Goal: Task Accomplishment & Management: Complete application form

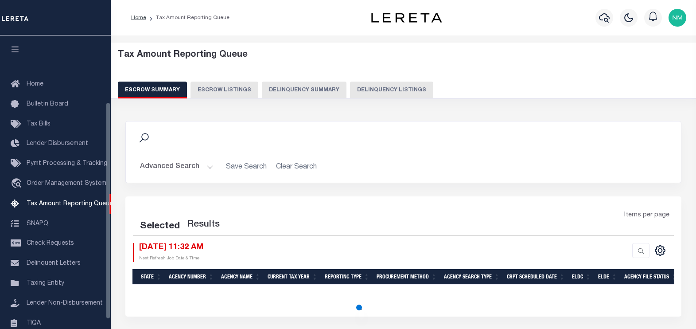
select select "100"
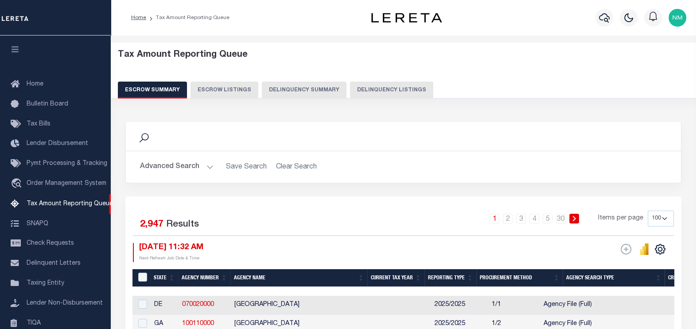
scroll to position [89, 0]
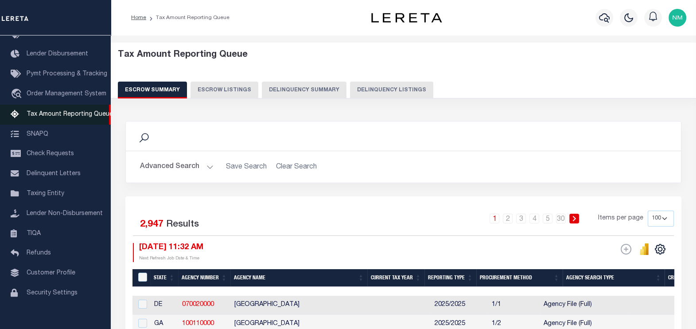
click at [60, 112] on span "Tax Amount Reporting Queue" at bounding box center [70, 114] width 86 height 6
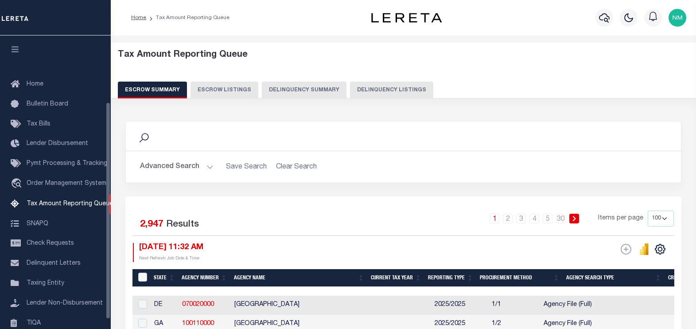
click at [381, 86] on button "Delinquency Listings" at bounding box center [391, 90] width 83 height 17
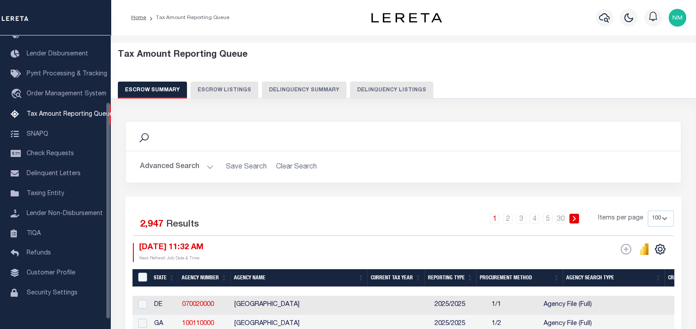
select select "100"
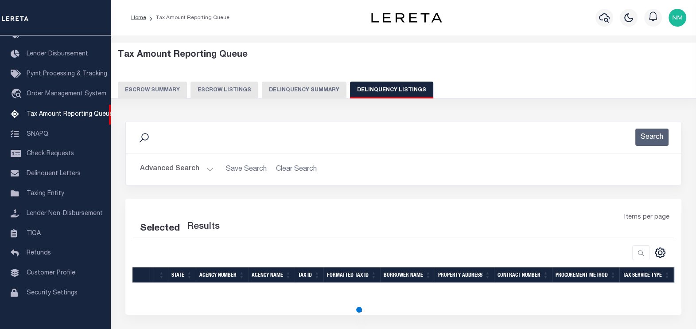
select select "100"
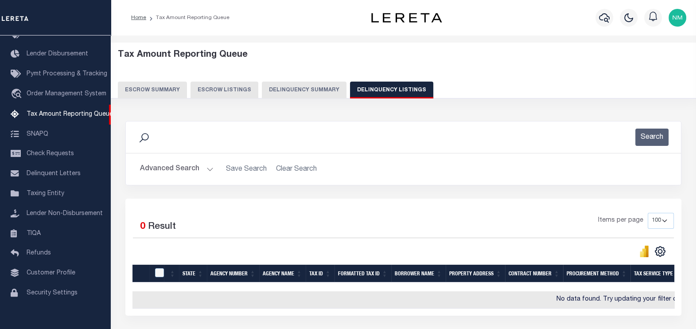
click at [198, 169] on button "Advanced Search" at bounding box center [177, 168] width 74 height 17
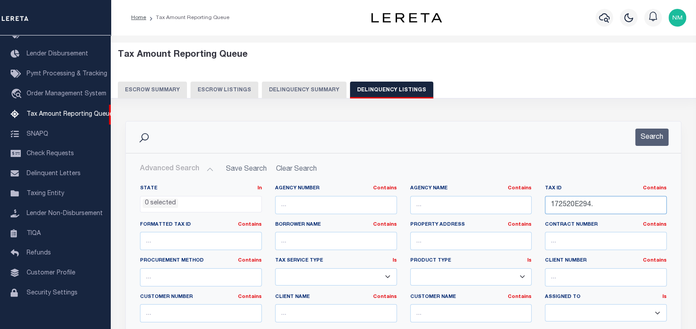
click at [573, 205] on input "172520E294." at bounding box center [606, 205] width 122 height 18
paste input "2D042"
type input "172522D042."
click at [649, 134] on button "Search" at bounding box center [651, 136] width 33 height 17
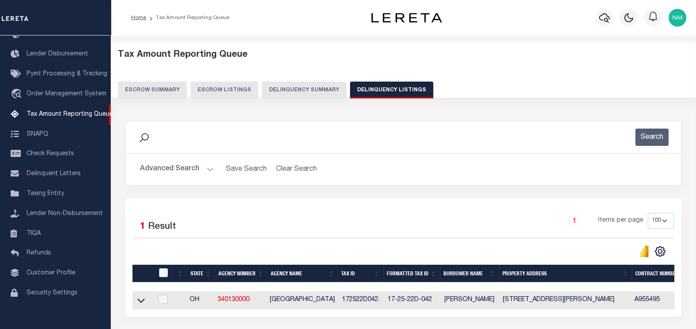
scroll to position [74, 0]
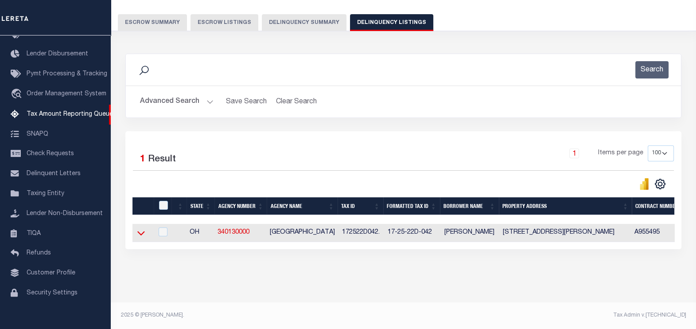
click at [139, 231] on icon at bounding box center [141, 233] width 8 height 4
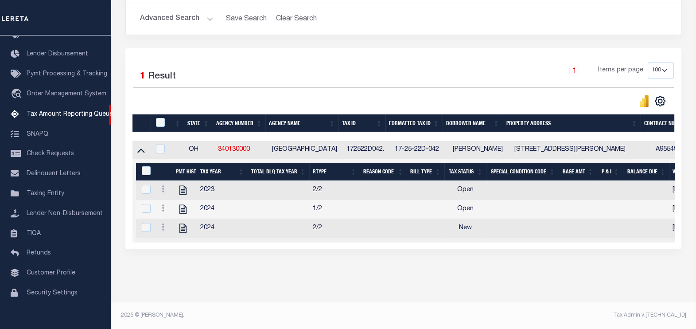
scroll to position [157, 0]
click at [164, 185] on icon at bounding box center [163, 188] width 3 height 7
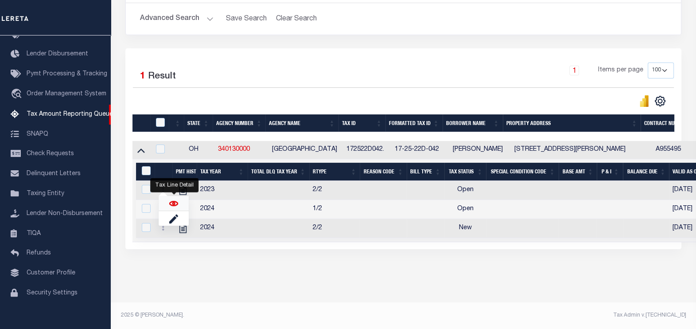
click at [171, 200] on img "" at bounding box center [173, 203] width 9 height 9
checkbox input "true"
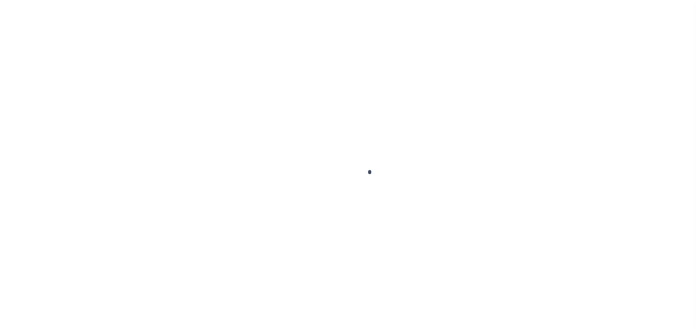
checkbox input "false"
type input "05/27/2025"
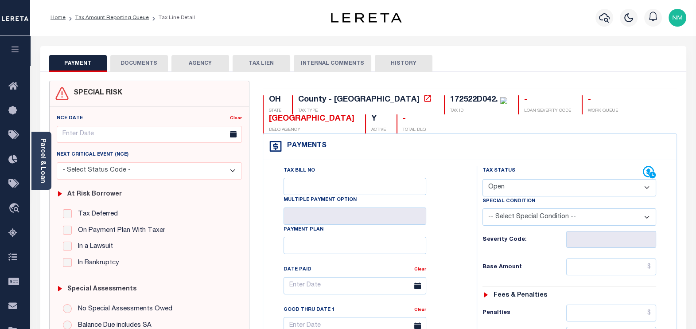
click at [503, 188] on select "- Select Status Code - Open Due/Unpaid Paid Incomplete No Tax Due Internal Refu…" at bounding box center [569, 187] width 174 height 17
select select "PYD"
click at [482, 179] on select "- Select Status Code - Open Due/Unpaid Paid Incomplete No Tax Due Internal Refu…" at bounding box center [569, 187] width 174 height 17
type input "[DATE]"
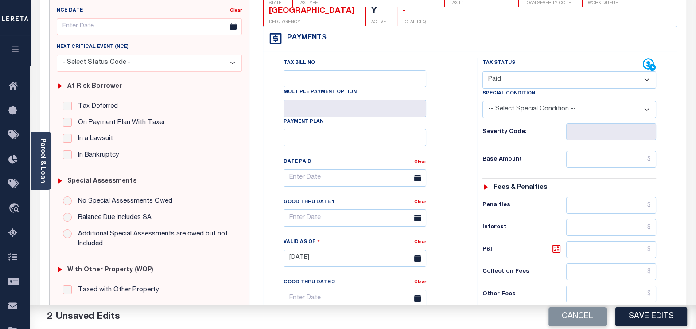
scroll to position [166, 0]
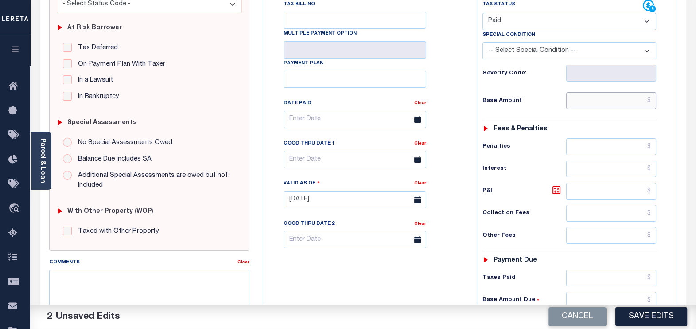
click at [653, 100] on input "text" at bounding box center [611, 100] width 90 height 17
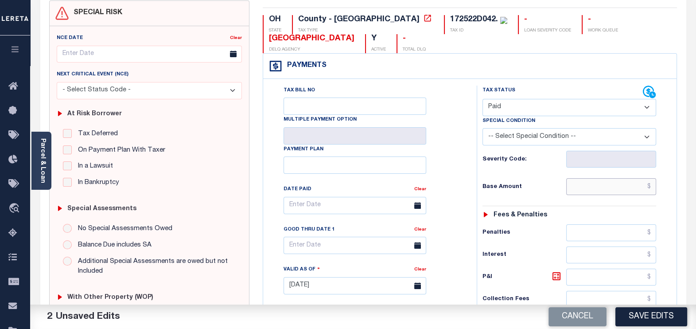
scroll to position [55, 0]
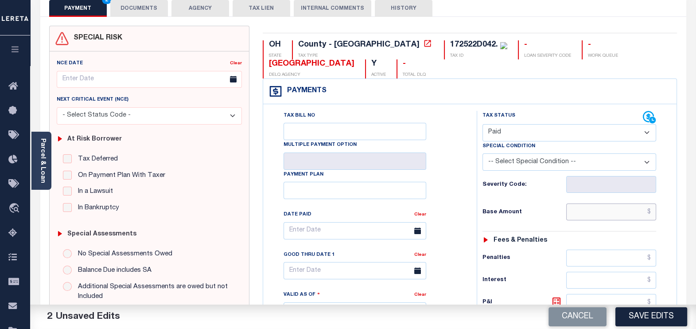
paste input "4,043.88"
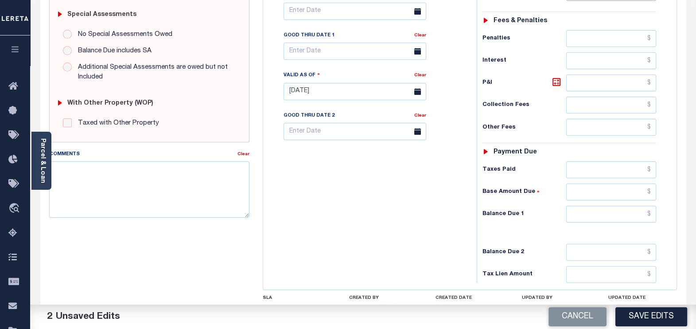
scroll to position [277, 0]
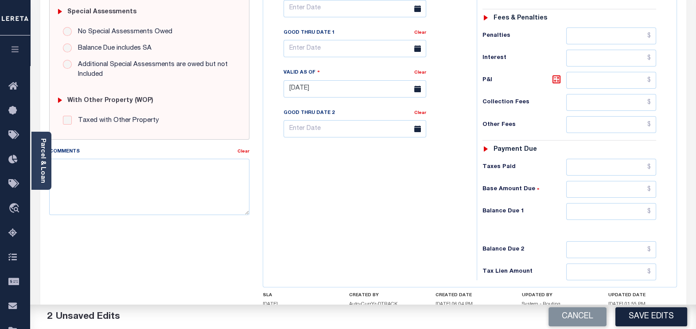
type input "$4,043.88"
click at [649, 210] on input "text" at bounding box center [611, 211] width 90 height 17
type input "$0.00"
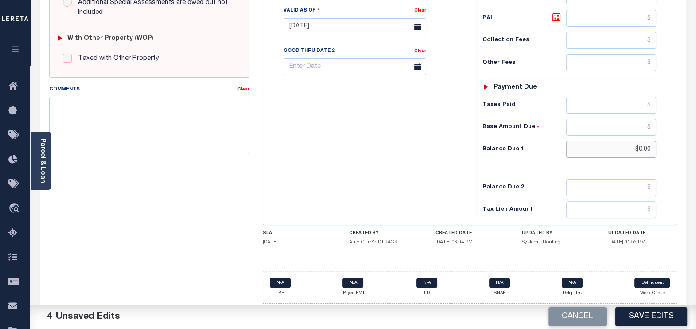
scroll to position [173, 0]
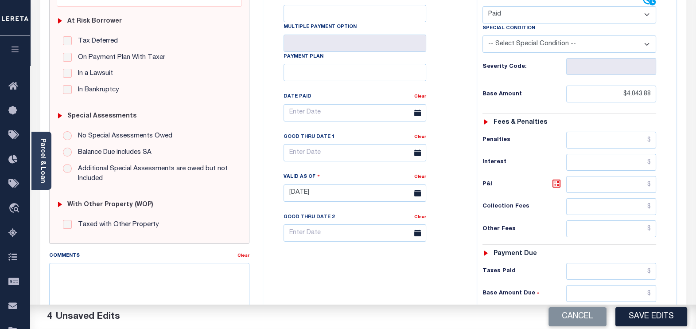
click at [419, 111] on icon at bounding box center [417, 112] width 7 height 7
click at [316, 115] on body "Home Tax Amount Reporting Queue Tax Line Detail" at bounding box center [348, 162] width 696 height 670
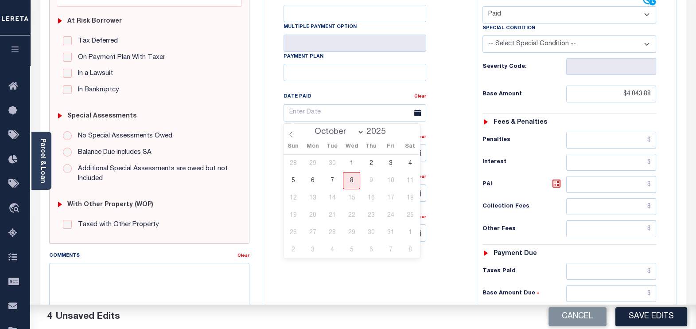
click at [328, 131] on select "January February March April May June July August September October" at bounding box center [337, 132] width 54 height 9
select select "6"
click at [311, 128] on select "January February March April May June July August September October" at bounding box center [337, 132] width 54 height 9
click at [352, 162] on span "2" at bounding box center [351, 163] width 17 height 17
type input "07/02/2025"
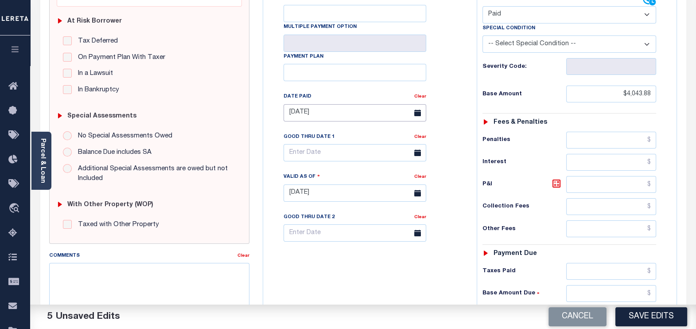
click at [313, 113] on input "07/02/2025" at bounding box center [355, 112] width 143 height 17
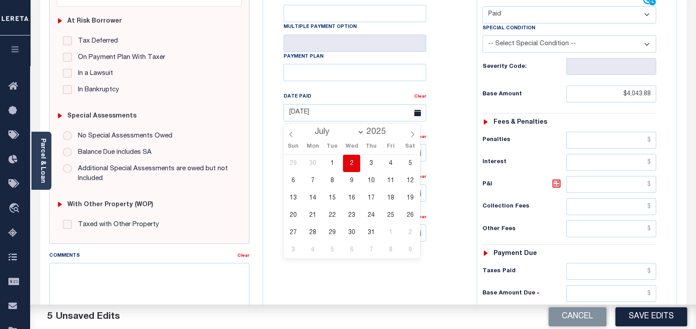
click at [376, 137] on div "January February March April May June July August September October 2025" at bounding box center [351, 131] width 102 height 15
click at [376, 134] on input "2025" at bounding box center [378, 132] width 29 height 10
type input "2024"
click at [443, 153] on div "Tax Bill No Multiple Payment Option Payment Plan Clear 07/02/2025 Clear Valid a…" at bounding box center [367, 117] width 191 height 249
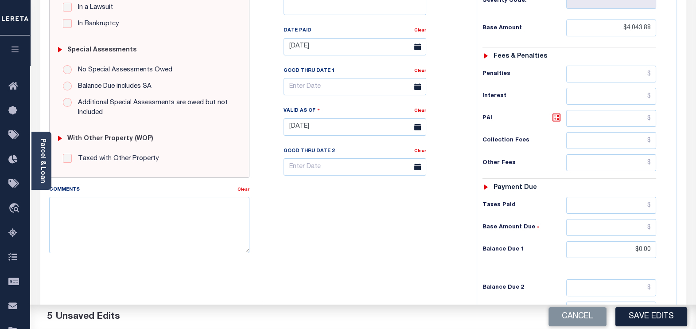
scroll to position [339, 0]
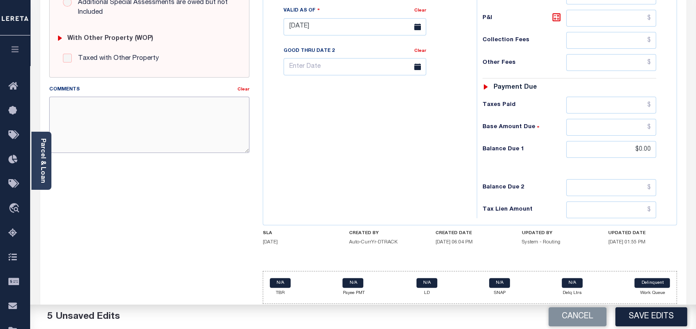
click at [153, 123] on textarea "Comments" at bounding box center [149, 125] width 201 height 56
type textarea "tax information verified through website"
